Goal: Task Accomplishment & Management: Manage account settings

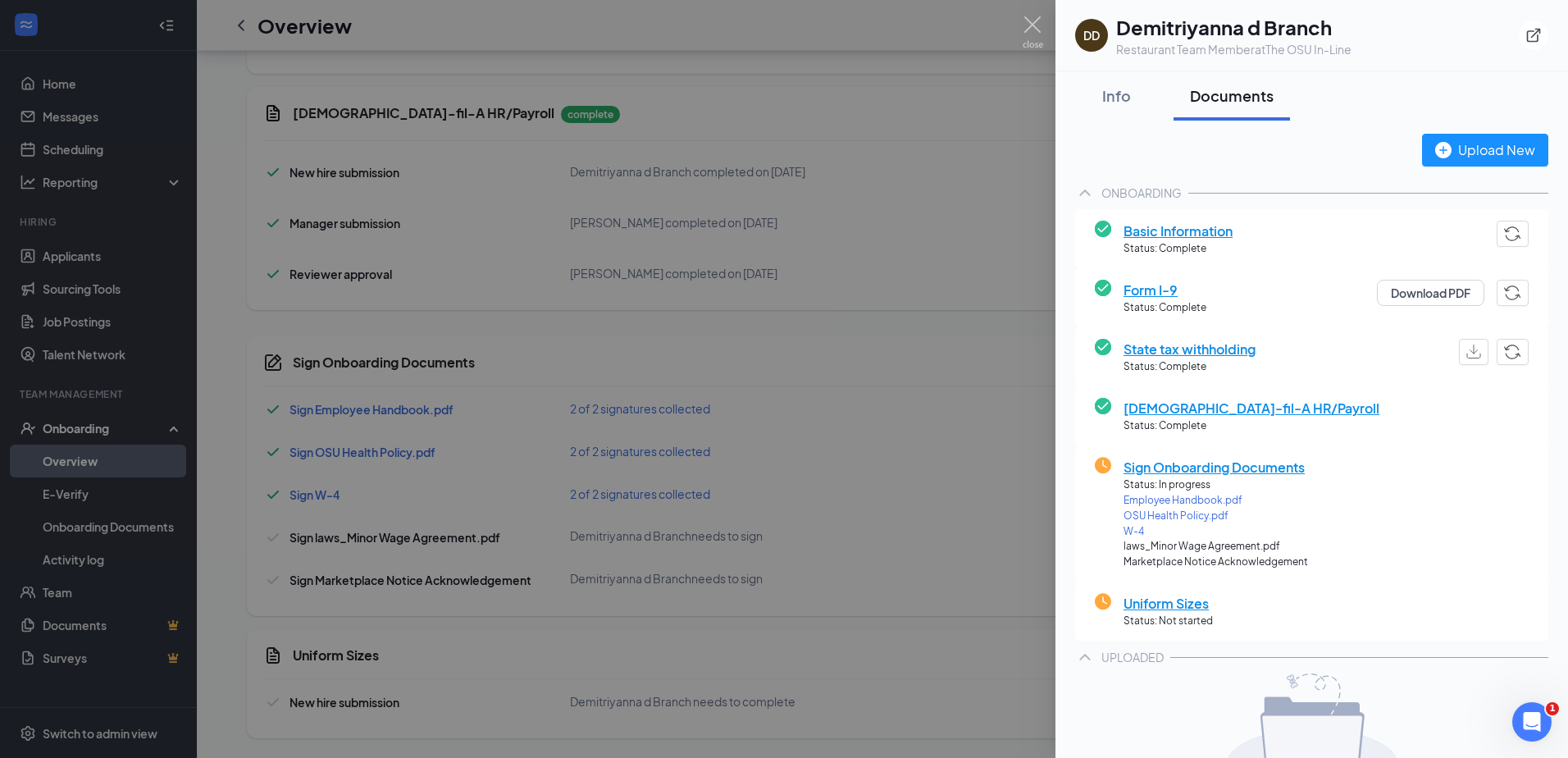
click at [823, 234] on div at bounding box center [784, 379] width 1568 height 758
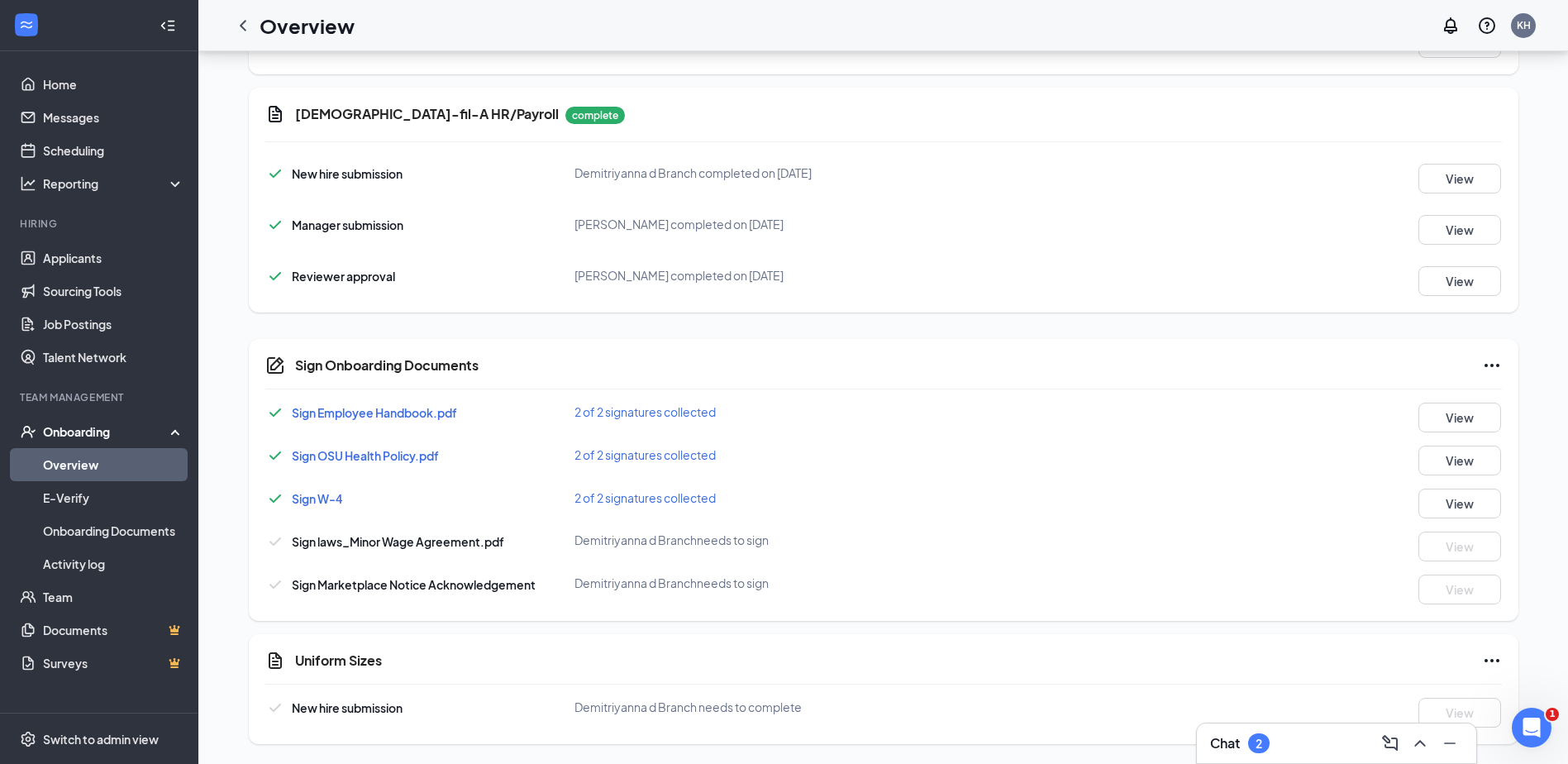
click at [89, 475] on link "Overview" at bounding box center [114, 464] width 142 height 33
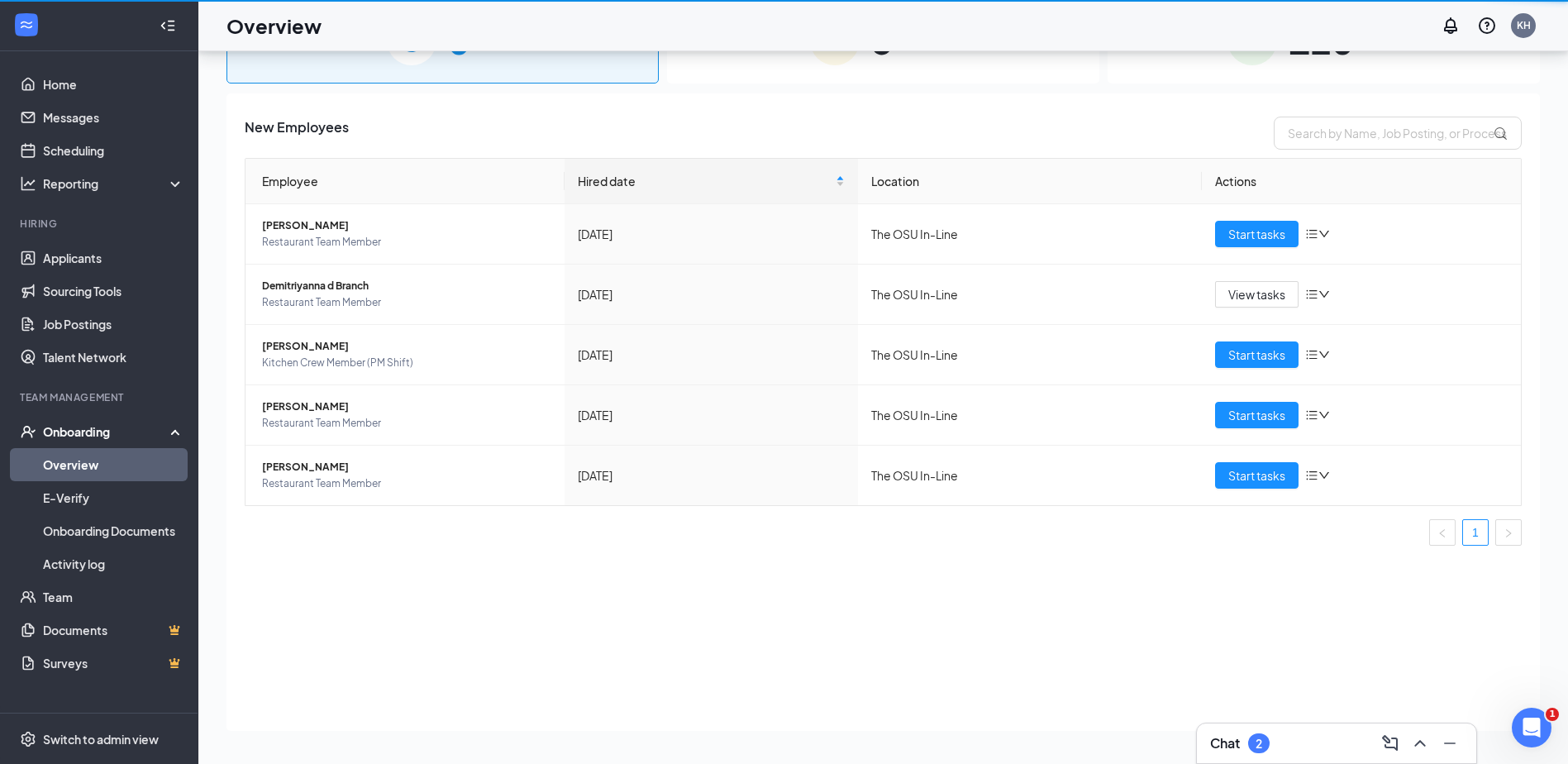
scroll to position [74, 0]
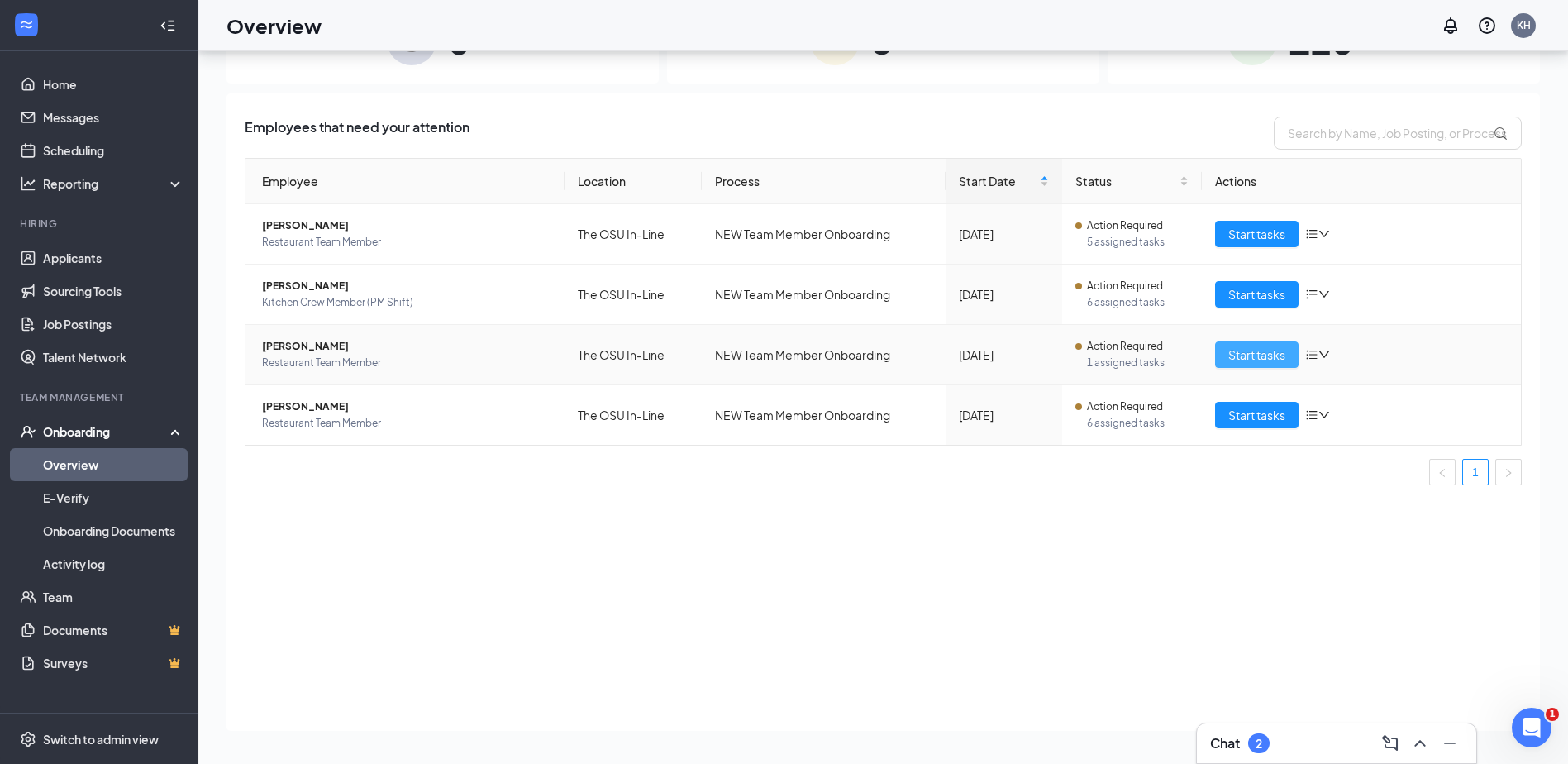
click at [1255, 357] on span "Start tasks" at bounding box center [1256, 354] width 57 height 19
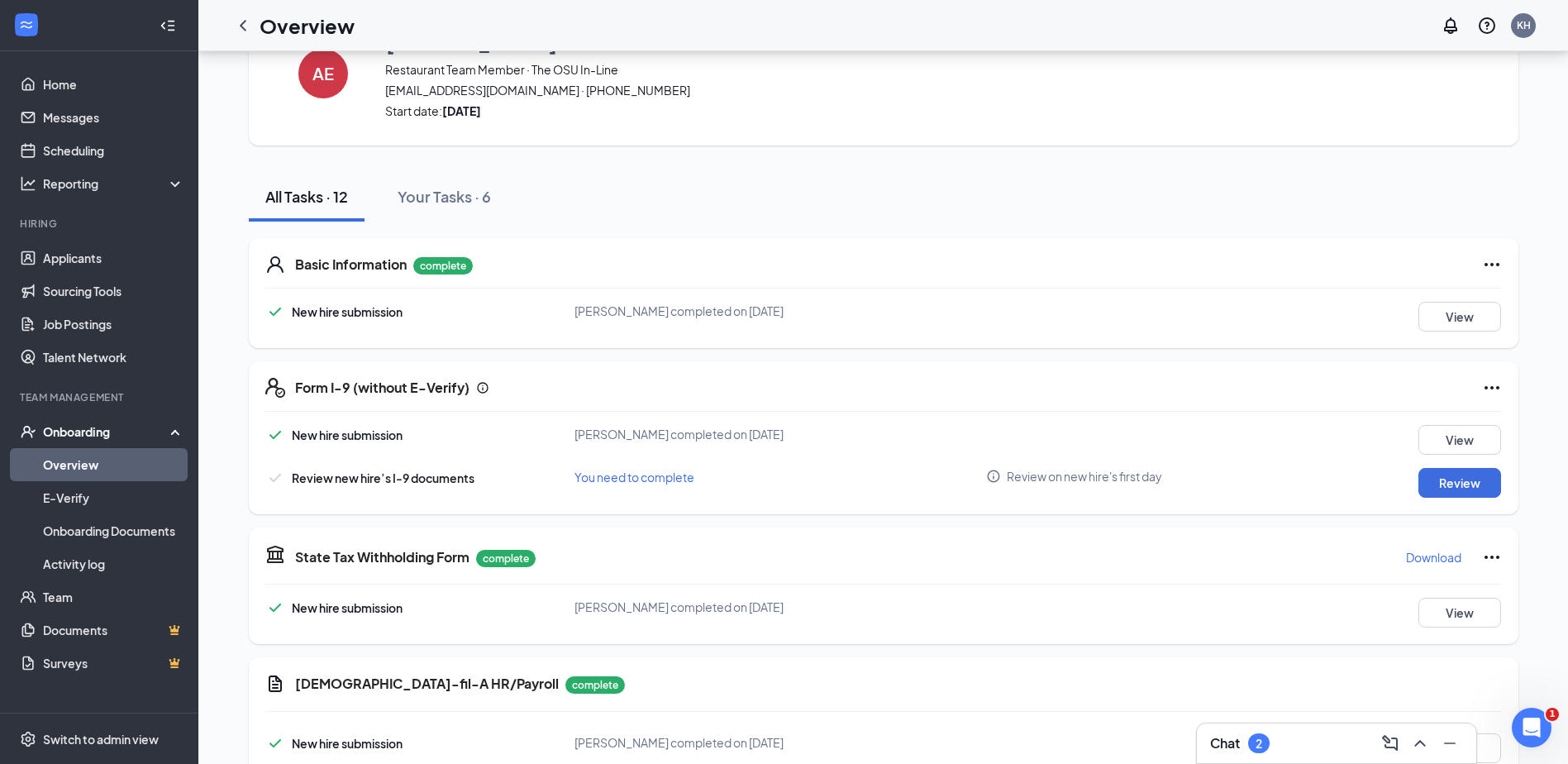
scroll to position [166, 0]
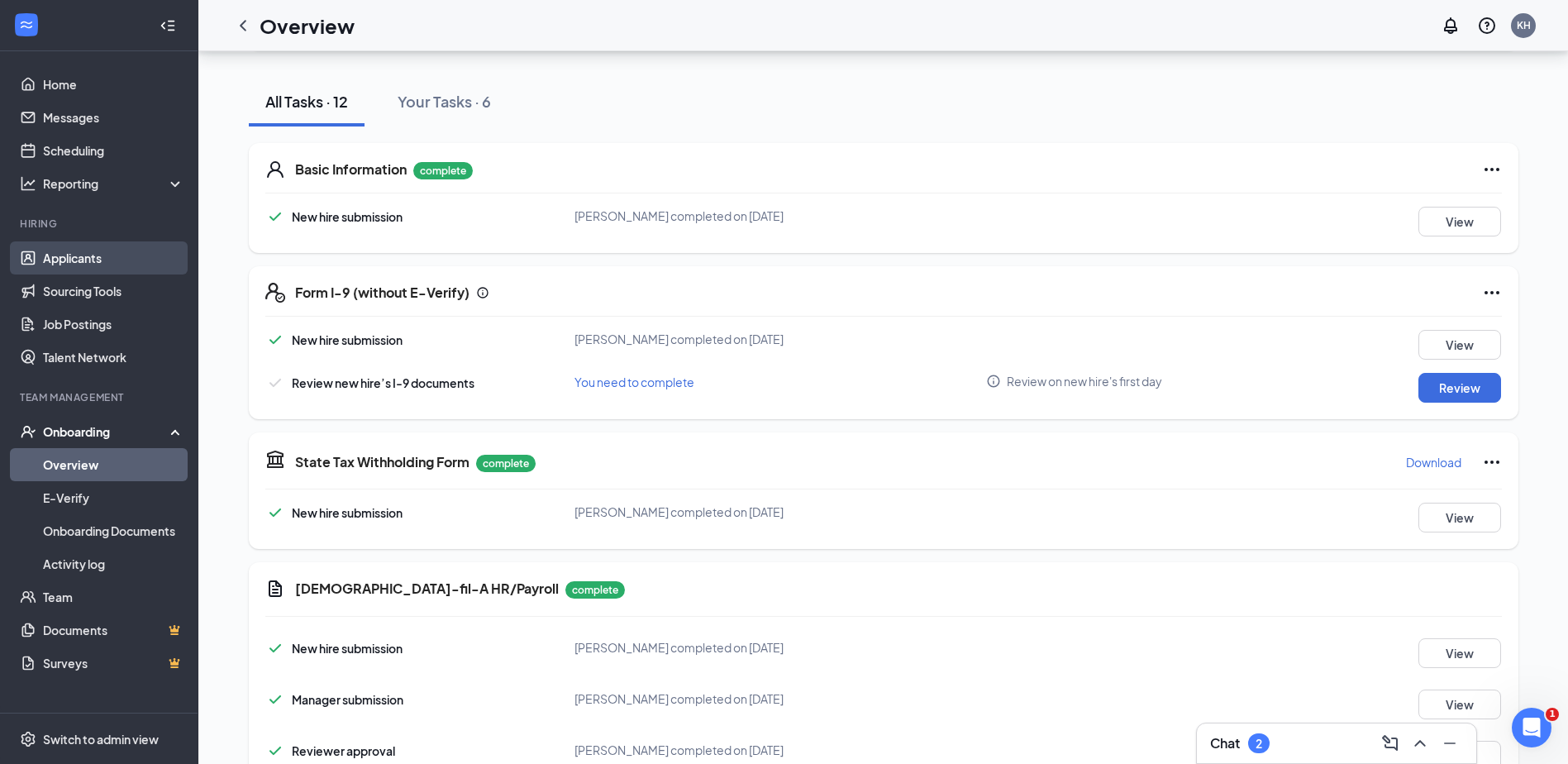
click at [128, 251] on link "Applicants" at bounding box center [114, 258] width 142 height 33
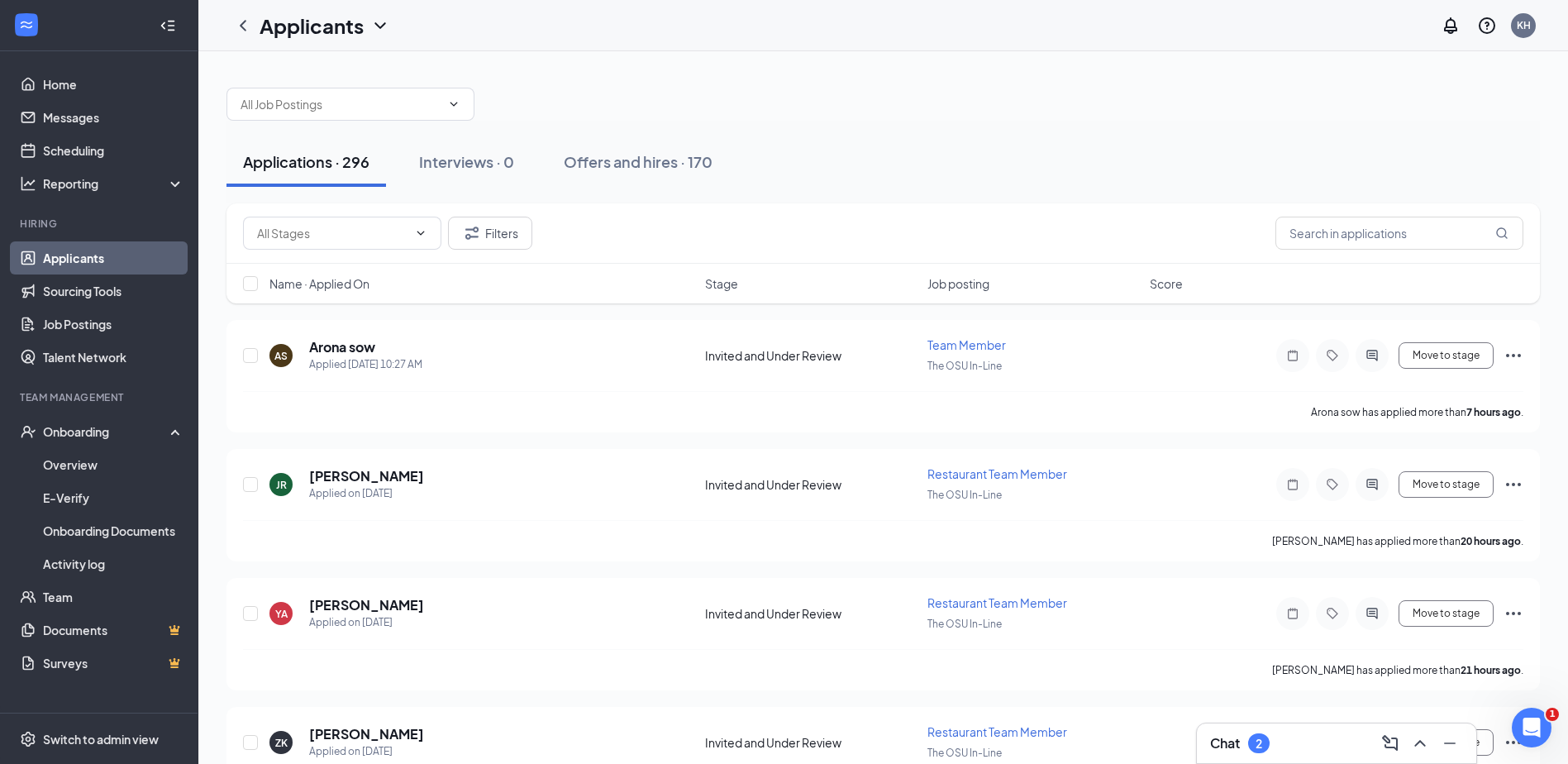
click at [334, 21] on h1 "Applicants" at bounding box center [312, 26] width 104 height 28
click at [467, 41] on div "Applicants KH" at bounding box center [883, 26] width 1370 height 51
click at [395, 121] on div "Applications · 296 Interviews · 0 Offers and hires · 170" at bounding box center [883, 161] width 1313 height 82
click at [391, 109] on input "text" at bounding box center [341, 104] width 200 height 19
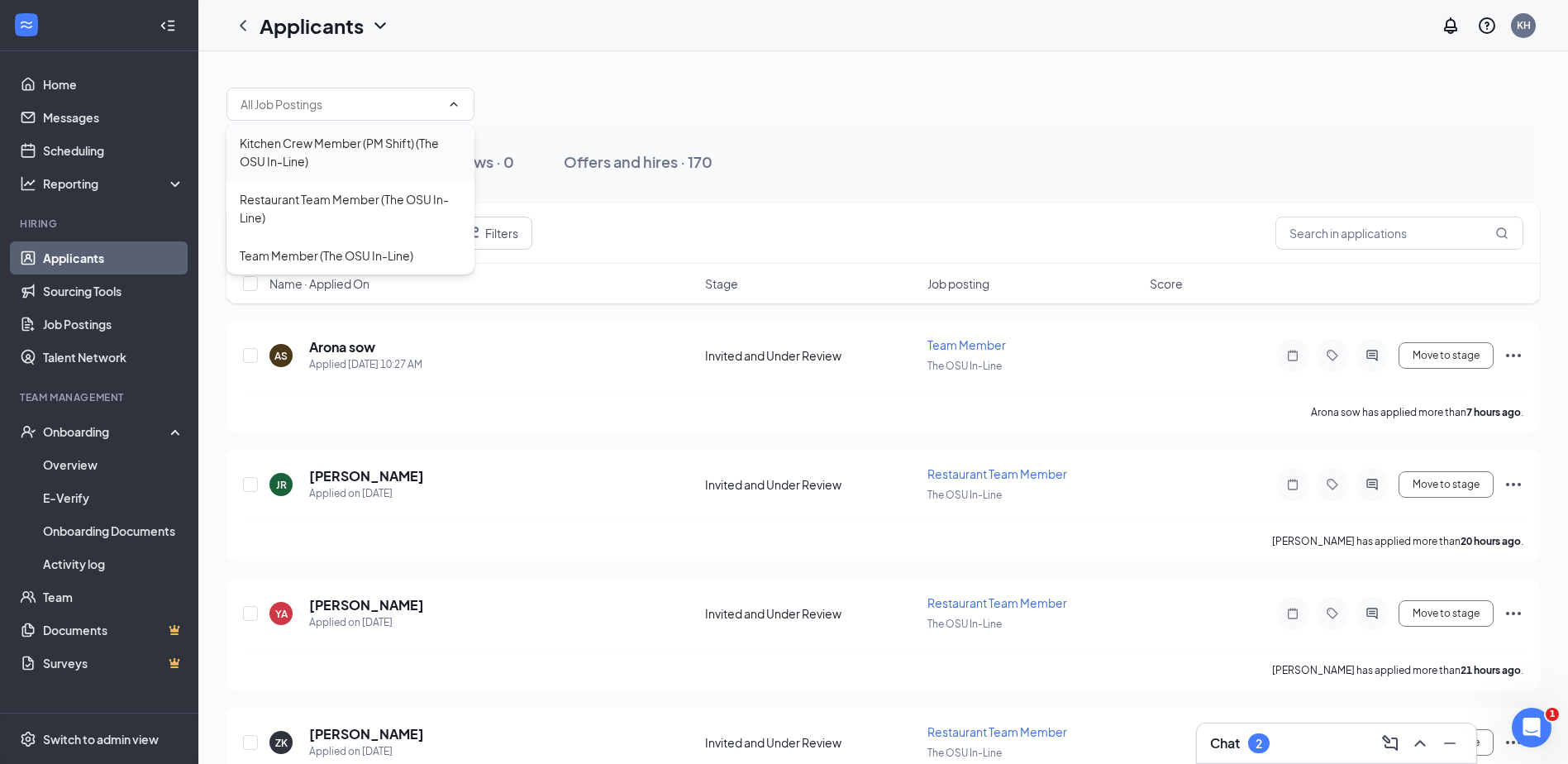
click at [246, 158] on div "Kitchen Crew Member (PM Shift) (The OSU In-Line)" at bounding box center [351, 151] width 221 height 36
type input "Kitchen Crew Member (PM Shift) (The OSU In-Line)"
